Goal: Transaction & Acquisition: Purchase product/service

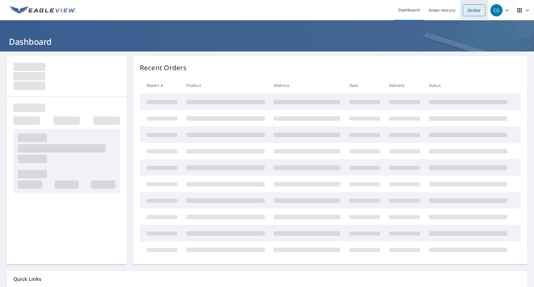
click at [470, 11] on link "Order" at bounding box center [474, 10] width 23 height 12
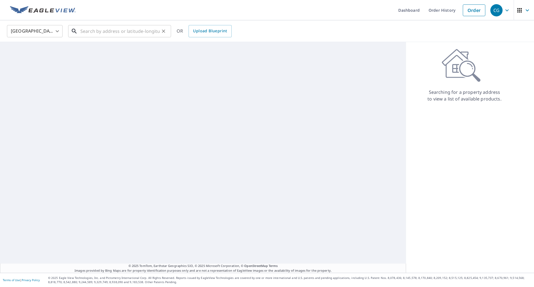
click at [100, 31] on input "text" at bounding box center [119, 31] width 79 height 16
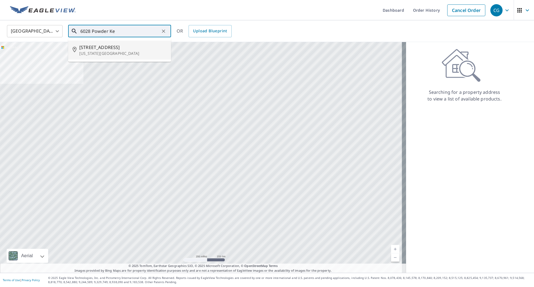
click at [98, 51] on p "[US_STATE][GEOGRAPHIC_DATA]" at bounding box center [122, 54] width 87 height 6
type input "[STREET_ADDRESS][US_STATE]"
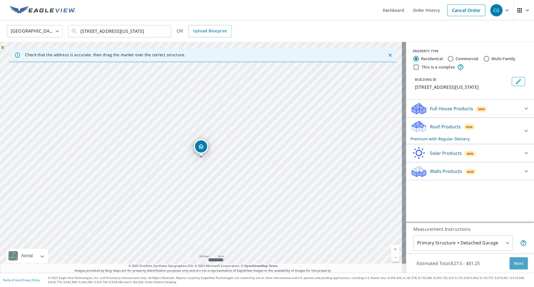
click at [514, 267] on button "Next" at bounding box center [519, 263] width 18 height 13
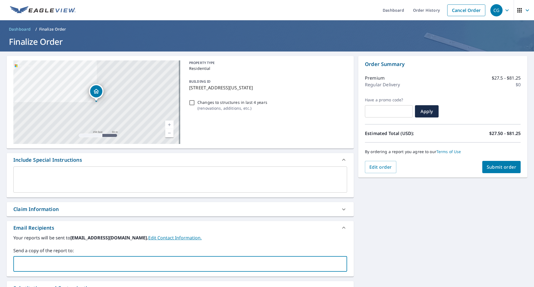
click at [46, 266] on input "text" at bounding box center [176, 263] width 320 height 11
type input "e"
type input "[EMAIL_ADDRESS][DOMAIN_NAME]"
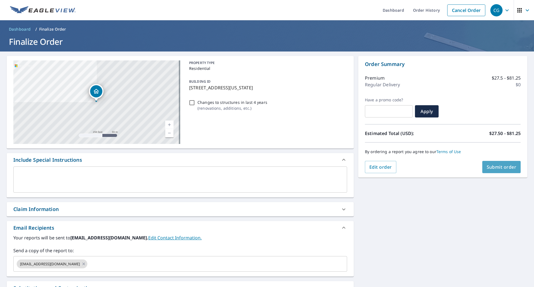
click at [488, 168] on span "Submit order" at bounding box center [502, 167] width 30 height 6
checkbox input "true"
